Goal: Task Accomplishment & Management: Use online tool/utility

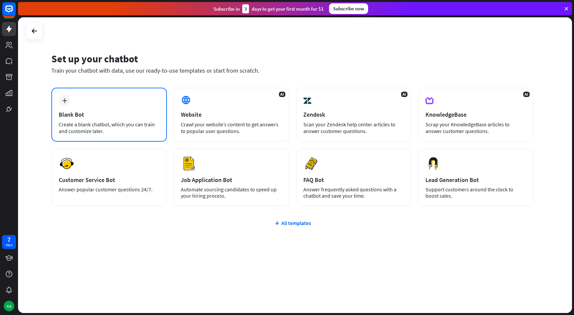
click at [122, 104] on div "plus Blank Bot Create a blank chatbot, which you can train and customize later." at bounding box center [109, 115] width 116 height 54
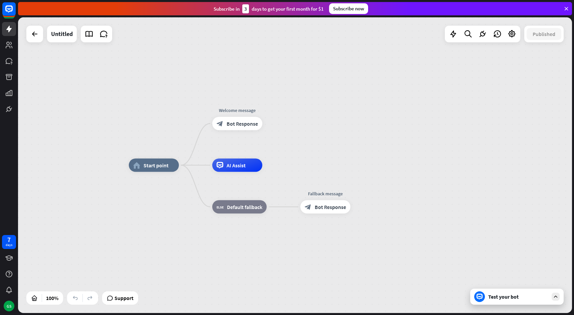
click at [460, 113] on div "home_2 Start point Welcome message block_bot_response Bot Response AI Assist bl…" at bounding box center [295, 165] width 554 height 296
click at [241, 131] on div "Edit name more_horiz plus block_bot_response Bot Response" at bounding box center [237, 123] width 50 height 13
click at [277, 141] on div "home_2 Start point Welcome message block_bot_response Bot Response AI Assist bl…" at bounding box center [295, 165] width 554 height 296
drag, startPoint x: 277, startPoint y: 141, endPoint x: 185, endPoint y: 2, distance: 166.8
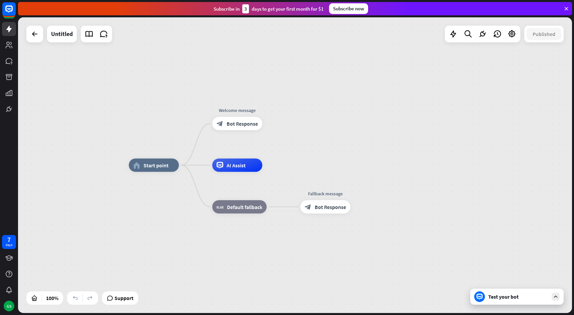
click at [277, 141] on div "home_2 Start point Welcome message block_bot_response Bot Response AI Assist bl…" at bounding box center [295, 165] width 554 height 296
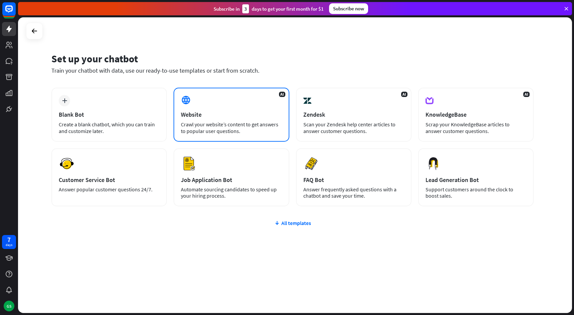
click at [275, 115] on div "Website" at bounding box center [231, 115] width 101 height 8
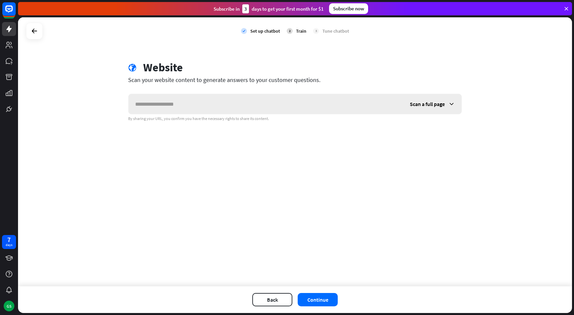
click at [242, 105] on input "text" at bounding box center [266, 104] width 275 height 20
click at [32, 31] on icon at bounding box center [34, 31] width 8 height 8
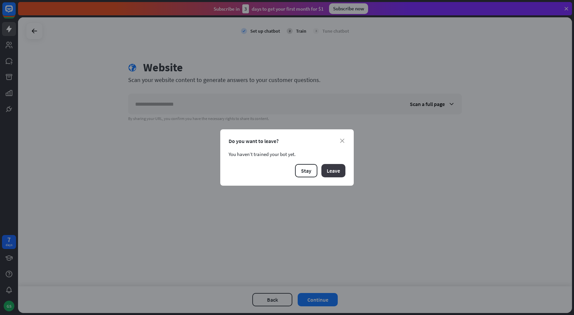
click at [329, 169] on button "Leave" at bounding box center [333, 170] width 24 height 13
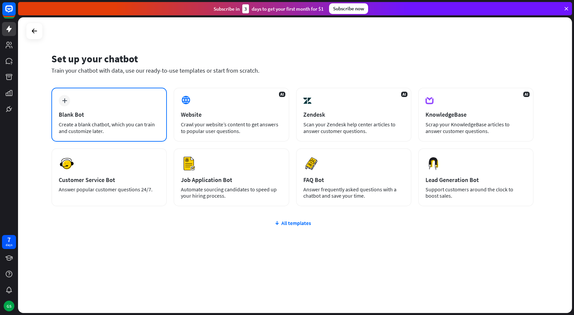
click at [136, 110] on div "plus Blank Bot Create a blank chatbot, which you can train and customize later." at bounding box center [109, 115] width 116 height 54
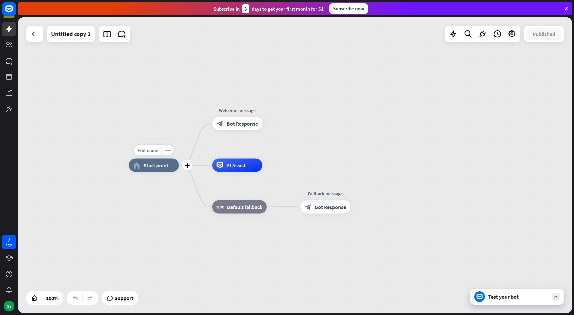
click at [164, 169] on span "Start point" at bounding box center [156, 165] width 25 height 7
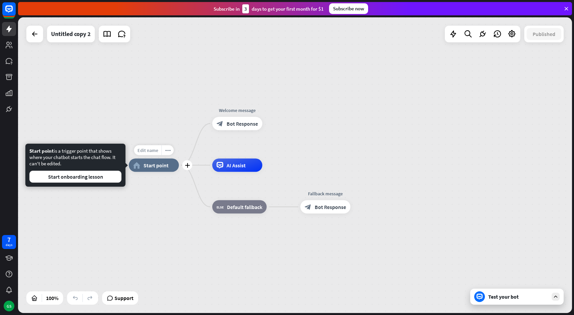
click at [149, 150] on span "Edit name" at bounding box center [148, 151] width 21 height 6
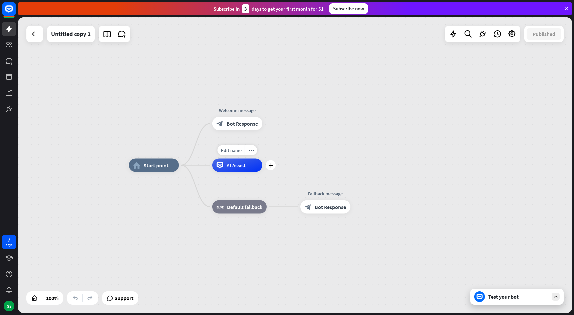
click at [267, 164] on div "plus" at bounding box center [271, 166] width 10 height 10
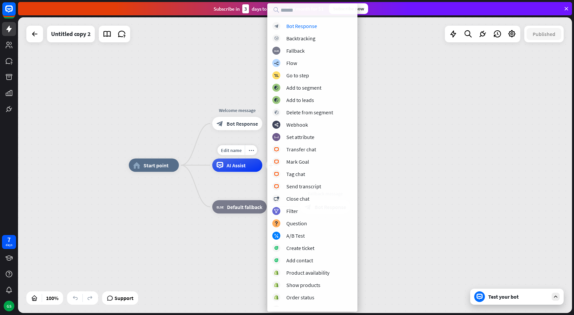
click at [220, 169] on div "AI Assist" at bounding box center [237, 165] width 50 height 13
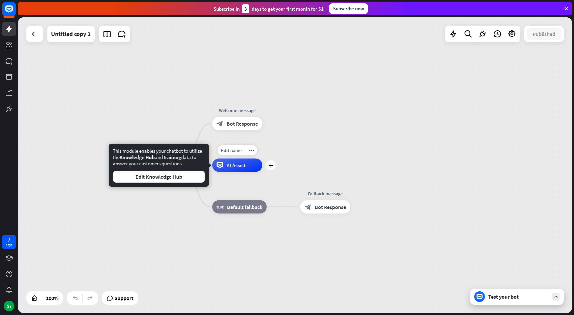
click at [221, 169] on icon at bounding box center [220, 165] width 7 height 7
click at [228, 166] on span "AI Assist" at bounding box center [236, 165] width 19 height 7
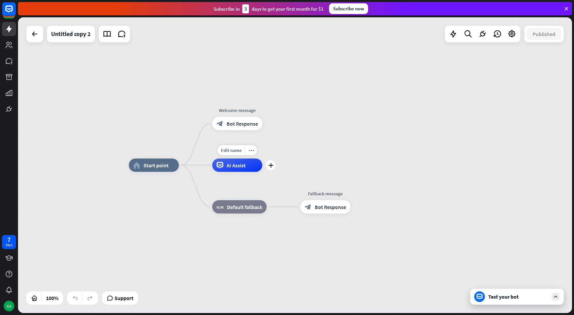
click at [230, 167] on span "AI Assist" at bounding box center [236, 165] width 19 height 7
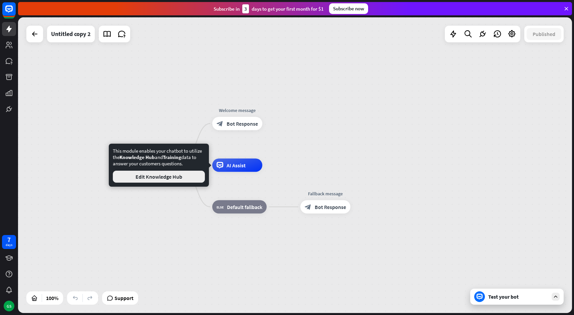
click at [190, 182] on button "Edit Knowledge Hub" at bounding box center [159, 177] width 92 height 12
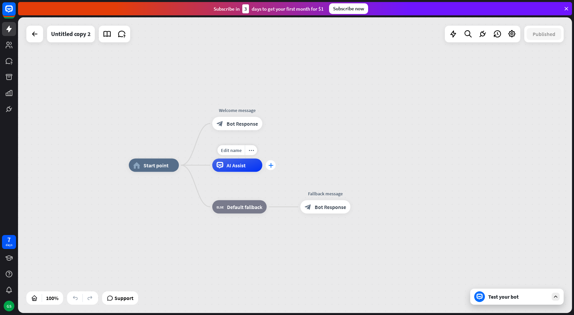
click at [271, 169] on div "plus" at bounding box center [271, 166] width 10 height 10
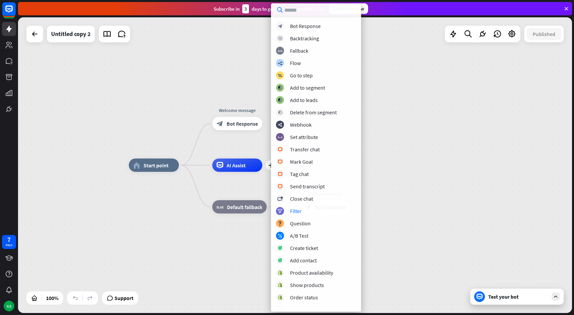
click at [446, 134] on div "home_2 Start point Welcome message block_bot_response Bot Response plus AI Assi…" at bounding box center [295, 165] width 554 height 296
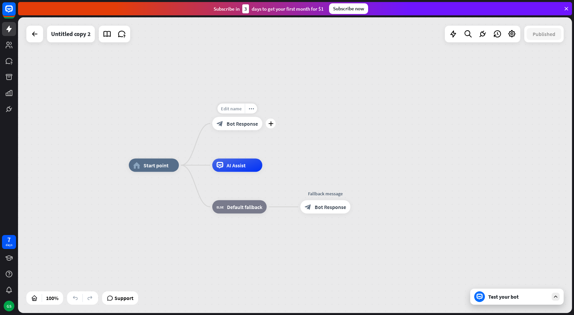
click at [230, 109] on span "Edit name" at bounding box center [231, 109] width 21 height 6
click at [397, 117] on div "**********" at bounding box center [295, 165] width 554 height 296
click at [221, 125] on div "block_bot_response Bot Response" at bounding box center [234, 123] width 50 height 13
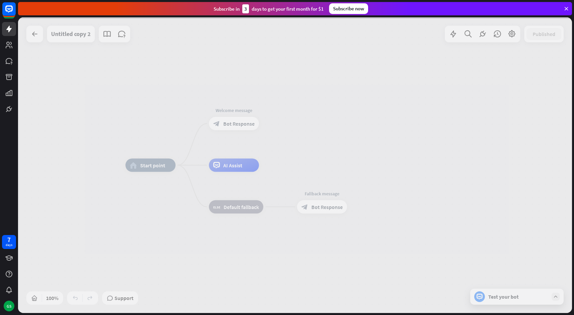
click at [221, 125] on div at bounding box center [295, 165] width 554 height 296
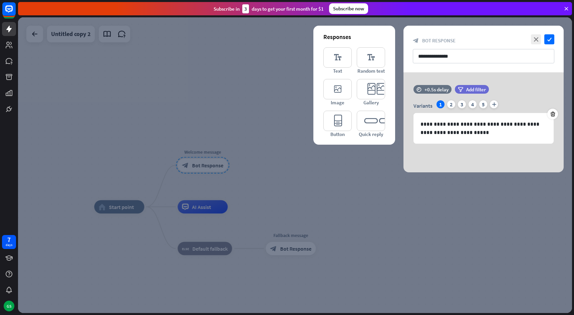
click at [345, 200] on div at bounding box center [295, 165] width 554 height 296
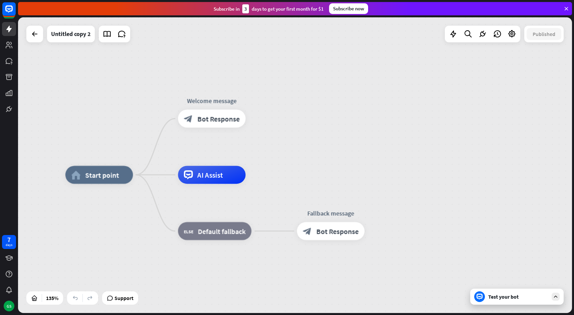
click at [273, 116] on div "home_2 Start point Welcome message block_bot_response Bot Response Edit name mo…" at bounding box center [295, 165] width 554 height 296
click at [8, 52] on div at bounding box center [9, 58] width 18 height 116
click at [6, 47] on icon at bounding box center [9, 45] width 7 height 7
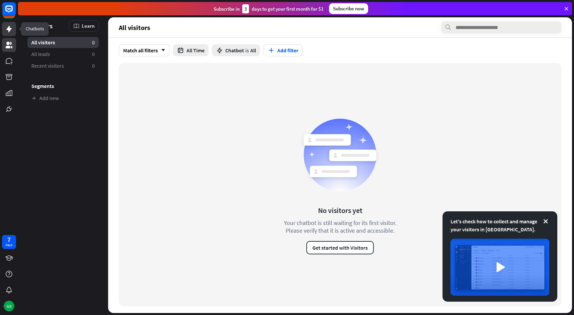
click at [9, 28] on icon at bounding box center [8, 29] width 5 height 7
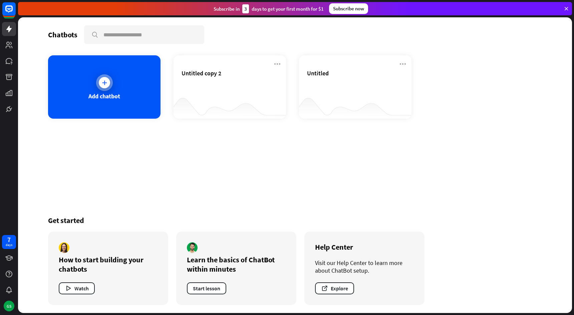
click at [82, 88] on div "Add chatbot" at bounding box center [104, 86] width 112 height 63
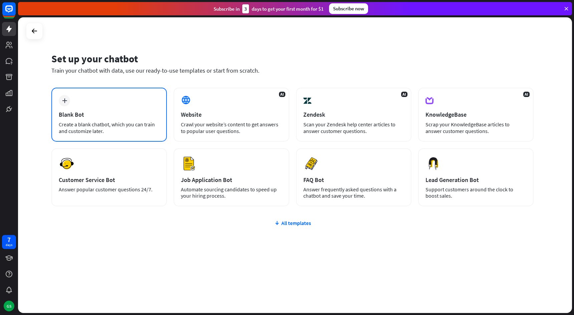
click at [135, 124] on div "Create a blank chatbot, which you can train and customize later." at bounding box center [109, 127] width 101 height 13
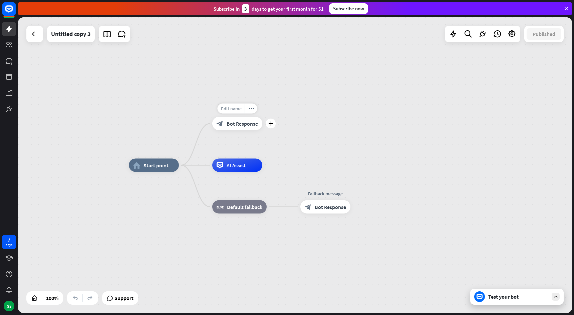
click at [233, 112] on div "Edit name" at bounding box center [231, 109] width 27 height 10
click at [233, 110] on span "Edit name" at bounding box center [231, 109] width 21 height 6
click at [271, 168] on icon "plus" at bounding box center [270, 165] width 5 height 5
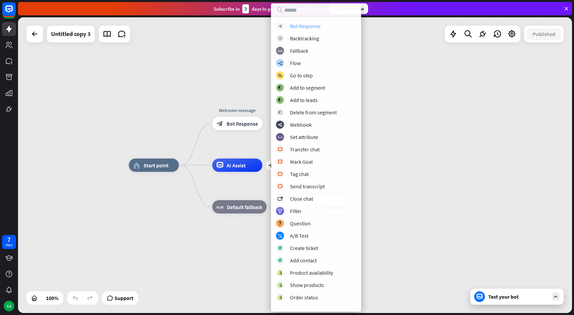
click at [314, 28] on div "Bot Response" at bounding box center [305, 26] width 31 height 7
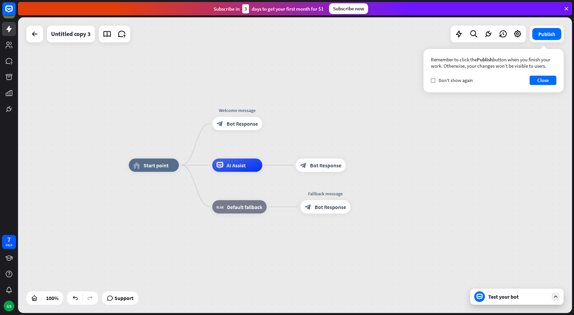
click at [303, 140] on div "home_2 Start point Welcome message block_bot_response Bot Response AI Assist Ed…" at bounding box center [295, 165] width 554 height 296
click at [262, 126] on div "Edit name more_horiz plus block_bot_response Bot Response" at bounding box center [237, 123] width 50 height 13
click at [272, 123] on icon "plus" at bounding box center [270, 123] width 5 height 5
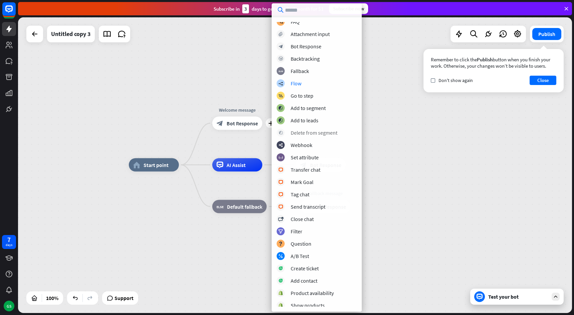
scroll to position [33, 0]
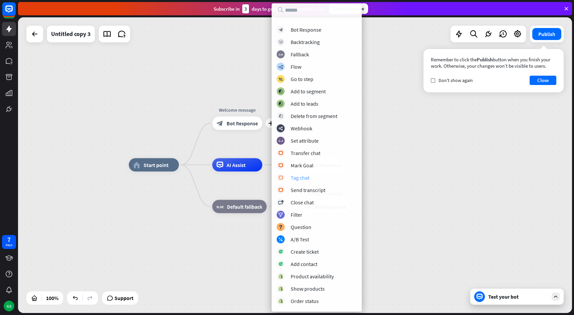
click at [305, 179] on div "Tag chat" at bounding box center [300, 178] width 19 height 7
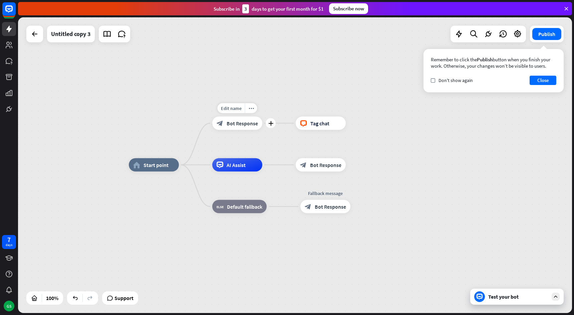
click at [253, 127] on span "Bot Response" at bounding box center [242, 123] width 31 height 7
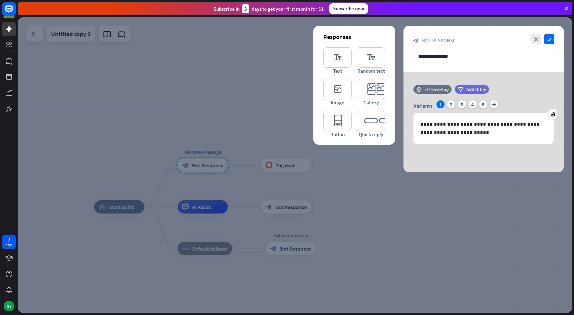
click at [268, 133] on div at bounding box center [295, 165] width 554 height 296
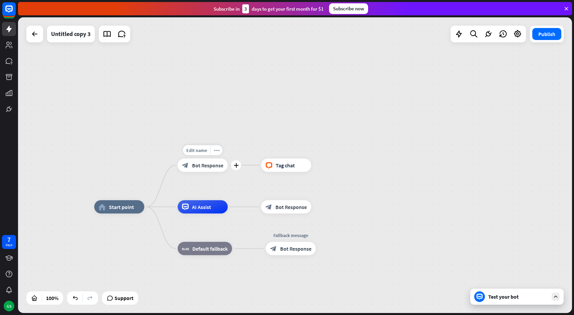
click at [210, 165] on span "Bot Response" at bounding box center [207, 165] width 31 height 7
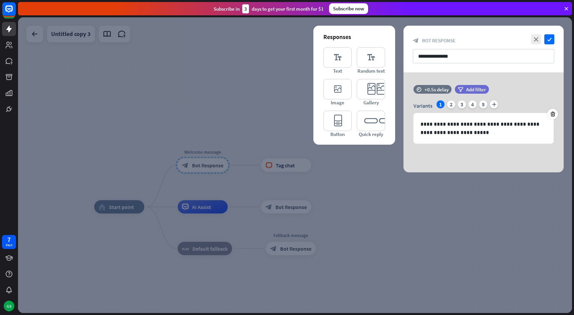
click at [230, 189] on div at bounding box center [295, 165] width 554 height 296
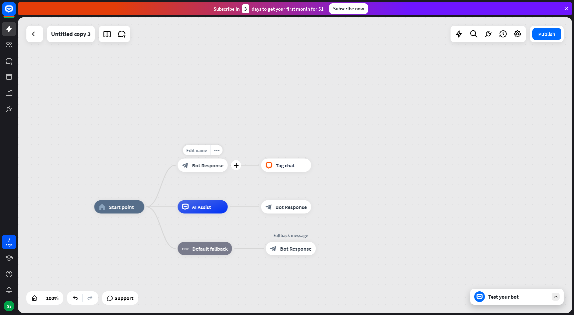
drag, startPoint x: 230, startPoint y: 180, endPoint x: 218, endPoint y: 172, distance: 14.4
click at [219, 172] on div "Edit name more_horiz plus Welcome message block_bot_response Bot Response" at bounding box center [203, 165] width 50 height 13
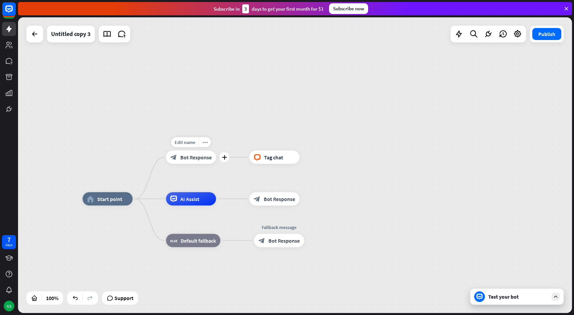
click at [194, 156] on span "Bot Response" at bounding box center [195, 157] width 31 height 7
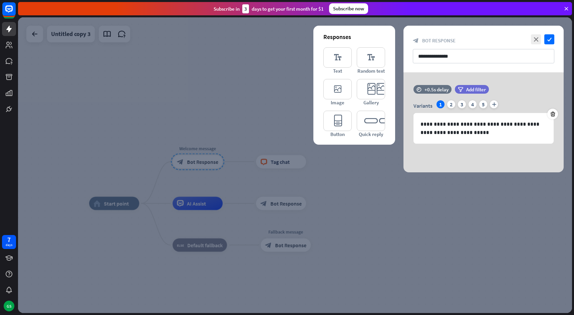
click at [209, 125] on div at bounding box center [295, 165] width 554 height 296
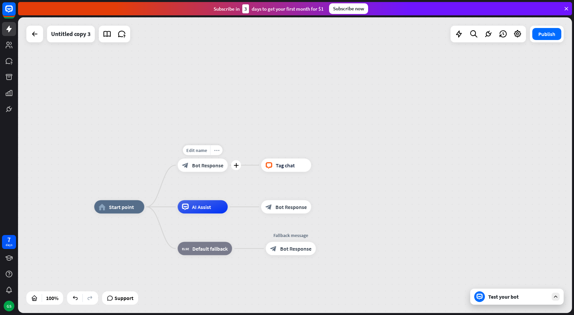
click at [221, 152] on div "more_horiz" at bounding box center [216, 151] width 12 height 10
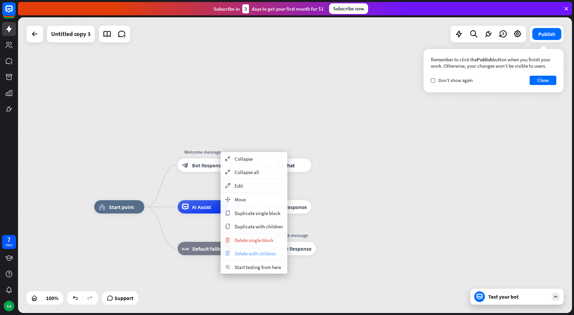
click at [249, 254] on span "Delete with children" at bounding box center [255, 254] width 41 height 6
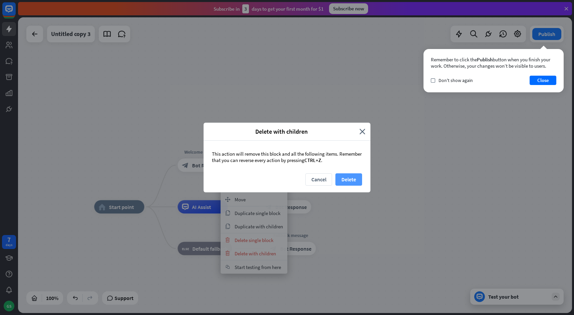
click at [350, 178] on button "Delete" at bounding box center [348, 180] width 27 height 12
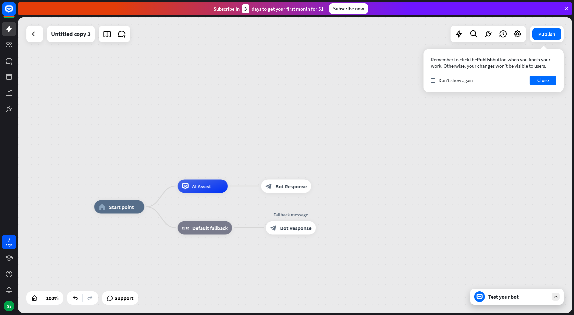
click at [333, 164] on div "home_2 Start point AI Assist Edit name more_horiz block_bot_response Bot Respon…" at bounding box center [295, 165] width 554 height 296
click at [204, 233] on div "block_fallback Default fallback" at bounding box center [205, 227] width 54 height 13
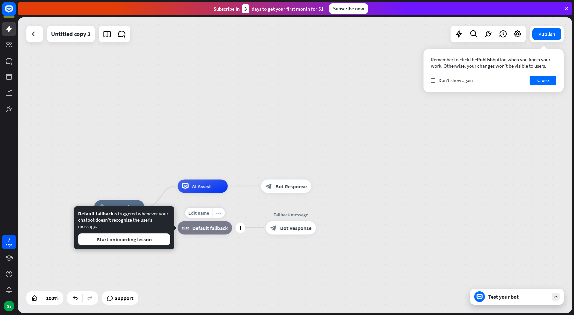
click at [198, 233] on div "block_fallback Default fallback" at bounding box center [205, 227] width 54 height 13
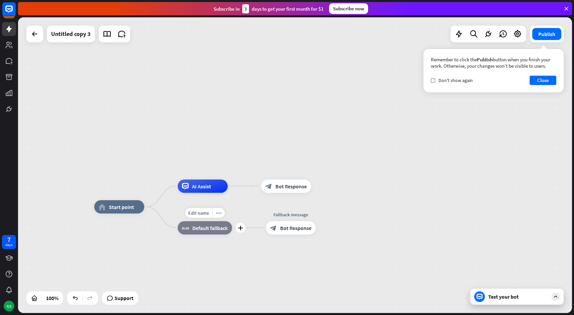
click at [198, 233] on div "block_fallback Default fallback" at bounding box center [205, 227] width 54 height 13
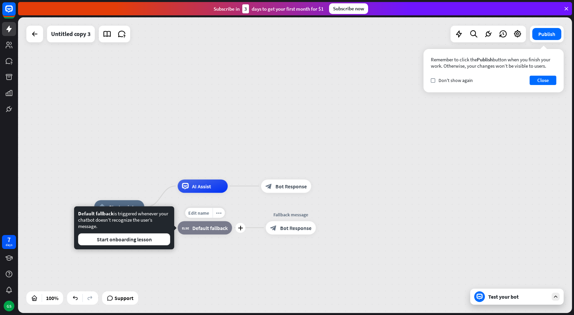
click at [211, 224] on div "block_fallback Default fallback" at bounding box center [205, 227] width 54 height 13
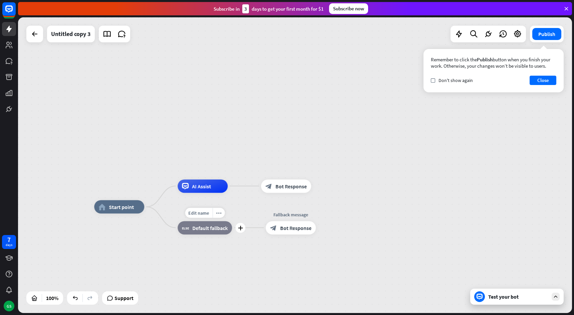
click at [187, 232] on div "block_fallback Default fallback" at bounding box center [205, 227] width 54 height 13
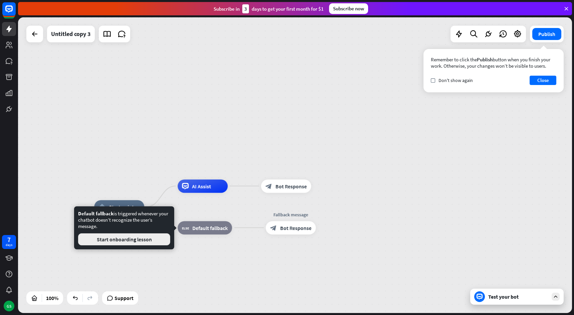
click at [161, 238] on button "Start onboarding lesson" at bounding box center [124, 240] width 92 height 12
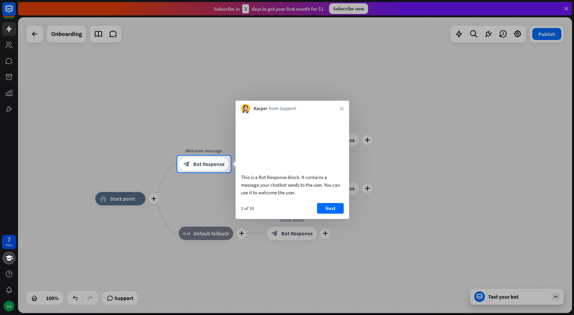
click at [216, 247] on div at bounding box center [287, 244] width 574 height 143
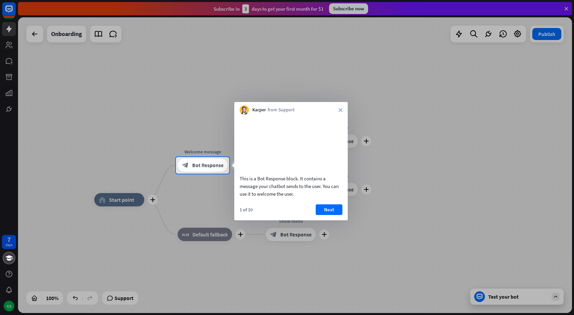
click at [339, 111] on icon "close" at bounding box center [340, 110] width 4 height 4
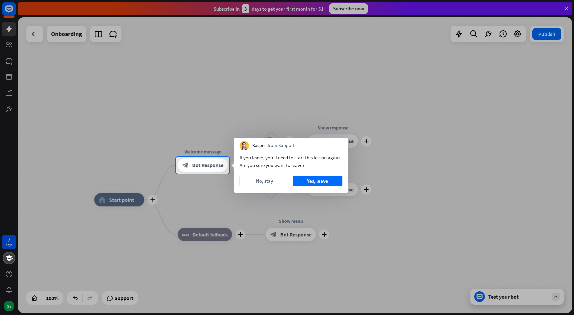
click at [270, 182] on button "No, stay" at bounding box center [265, 181] width 50 height 11
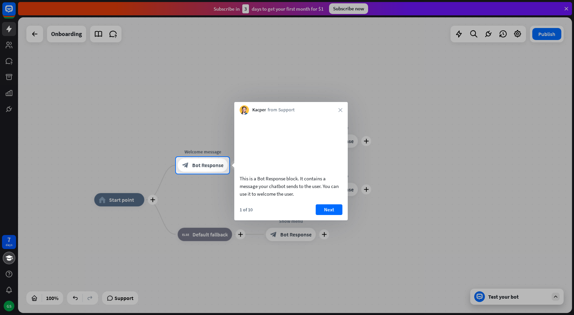
click at [201, 199] on div at bounding box center [287, 245] width 574 height 142
click at [328, 215] on button "Next" at bounding box center [329, 210] width 27 height 11
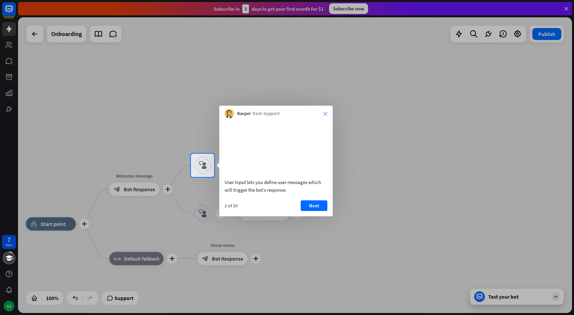
click at [327, 115] on icon "close" at bounding box center [325, 114] width 4 height 4
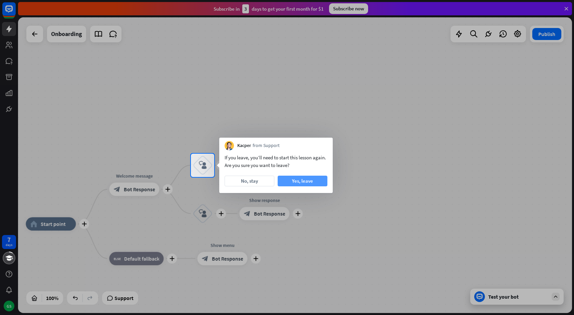
click at [295, 181] on button "Yes, leave" at bounding box center [303, 181] width 50 height 11
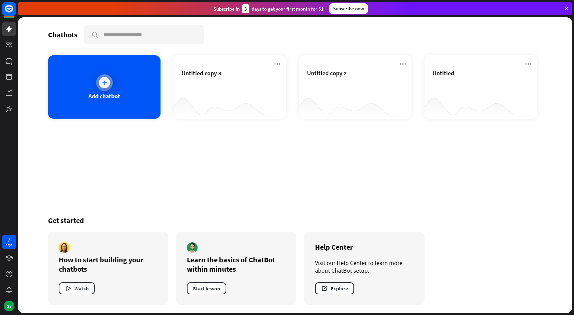
click at [108, 79] on div at bounding box center [104, 82] width 11 height 11
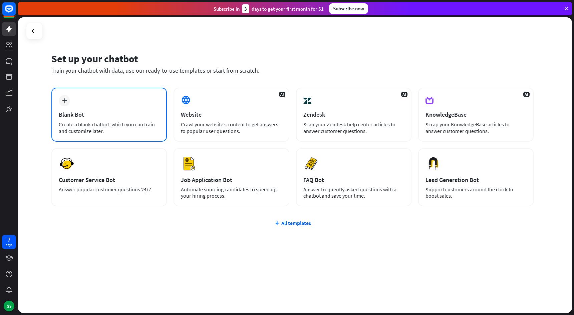
click at [90, 126] on div "Create a blank chatbot, which you can train and customize later." at bounding box center [109, 127] width 101 height 13
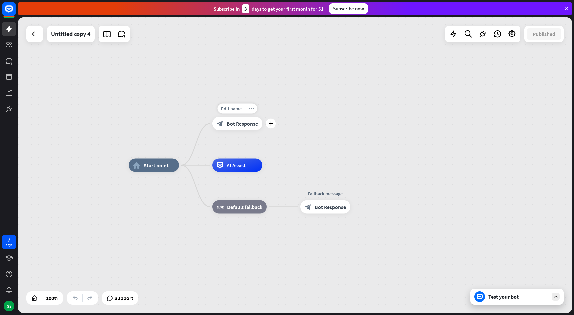
click at [252, 110] on icon "more_horiz" at bounding box center [251, 108] width 5 height 5
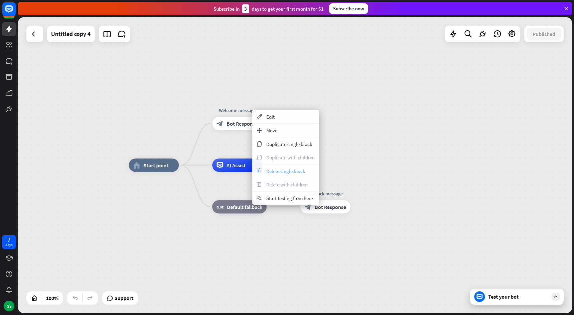
click at [285, 172] on span "Delete single block" at bounding box center [285, 171] width 39 height 6
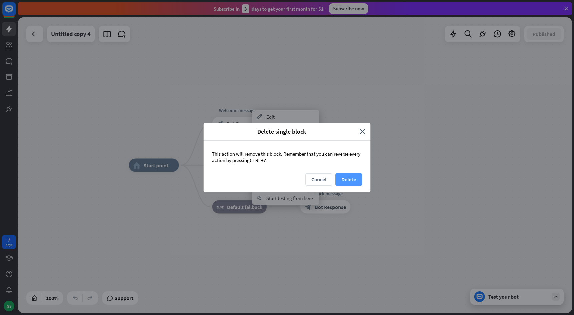
click at [347, 184] on button "Delete" at bounding box center [348, 180] width 27 height 12
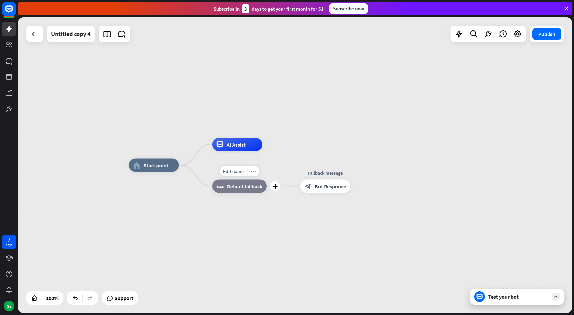
click at [254, 173] on icon "more_horiz" at bounding box center [253, 171] width 5 height 5
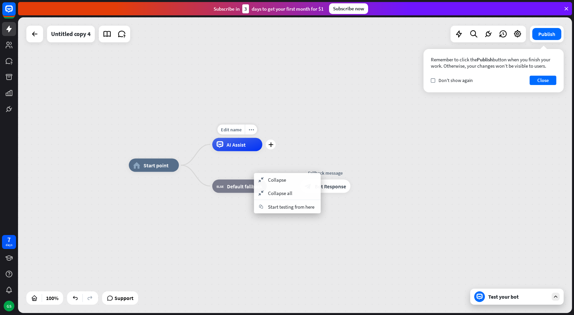
click at [244, 151] on div "Edit name more_horiz plus AI Assist" at bounding box center [237, 144] width 50 height 13
click at [254, 173] on icon "more_horiz" at bounding box center [253, 171] width 5 height 5
click at [262, 151] on div "Edit name more_horiz plus AI Assist" at bounding box center [237, 144] width 50 height 13
click at [307, 125] on div "home_2 Start point Edit name more_horiz AI Assist block_fallback Default fallba…" at bounding box center [295, 165] width 554 height 296
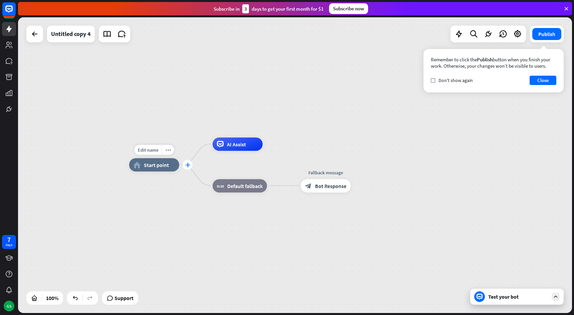
click at [186, 165] on icon "plus" at bounding box center [187, 165] width 5 height 5
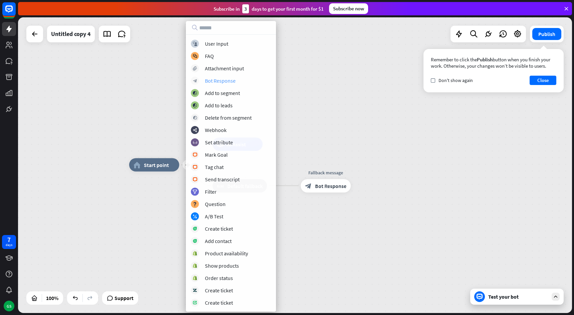
click at [229, 84] on div "block_bot_response Bot Response" at bounding box center [231, 81] width 80 height 8
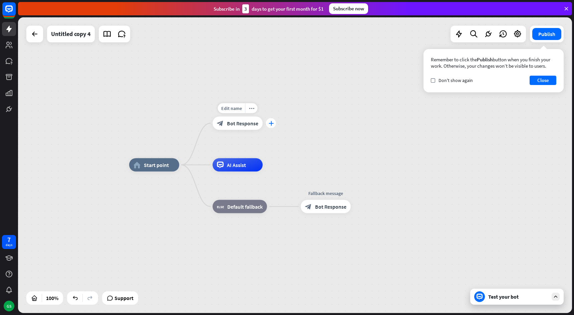
click at [273, 125] on icon "plus" at bounding box center [271, 123] width 5 height 5
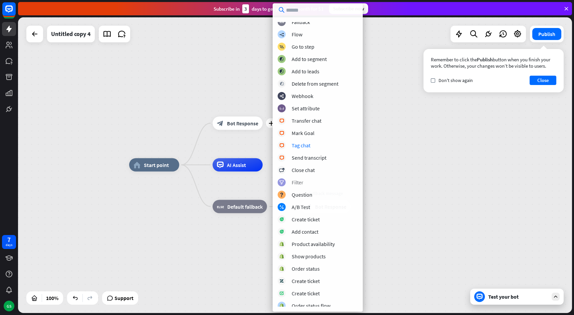
scroll to position [67, 0]
click at [316, 195] on div "block_question Question" at bounding box center [318, 194] width 80 height 8
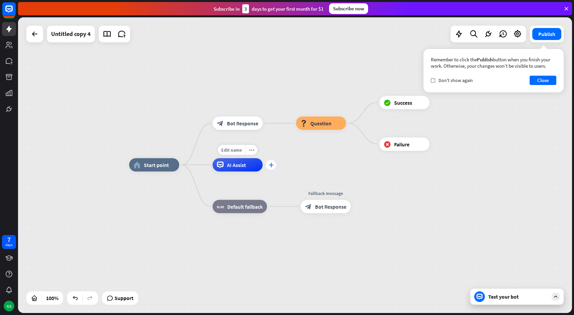
click at [272, 166] on icon "plus" at bounding box center [271, 165] width 5 height 5
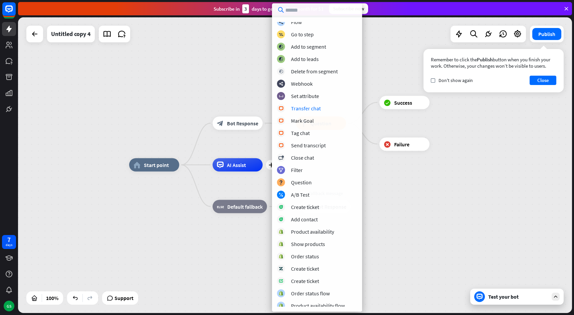
scroll to position [44, 0]
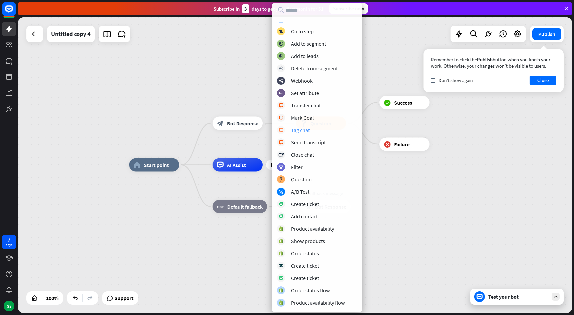
click at [306, 131] on div "Tag chat" at bounding box center [300, 130] width 19 height 7
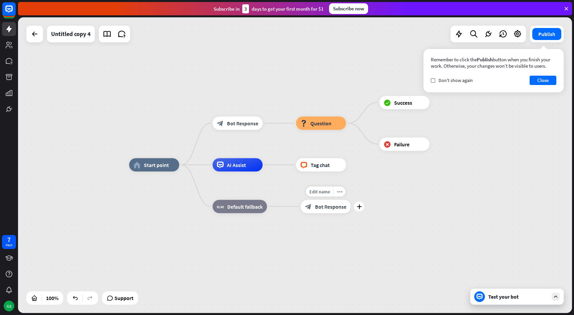
click at [351, 200] on div "Edit name more_horiz plus Fallback message block_bot_response Bot Response" at bounding box center [326, 206] width 50 height 13
